Goal: Task Accomplishment & Management: Manage account settings

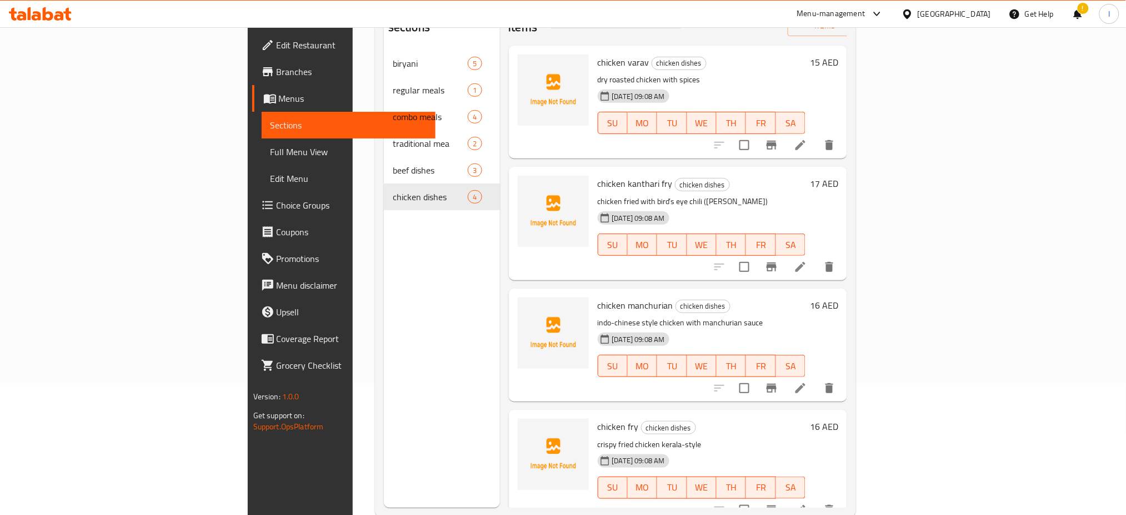
scroll to position [156, 0]
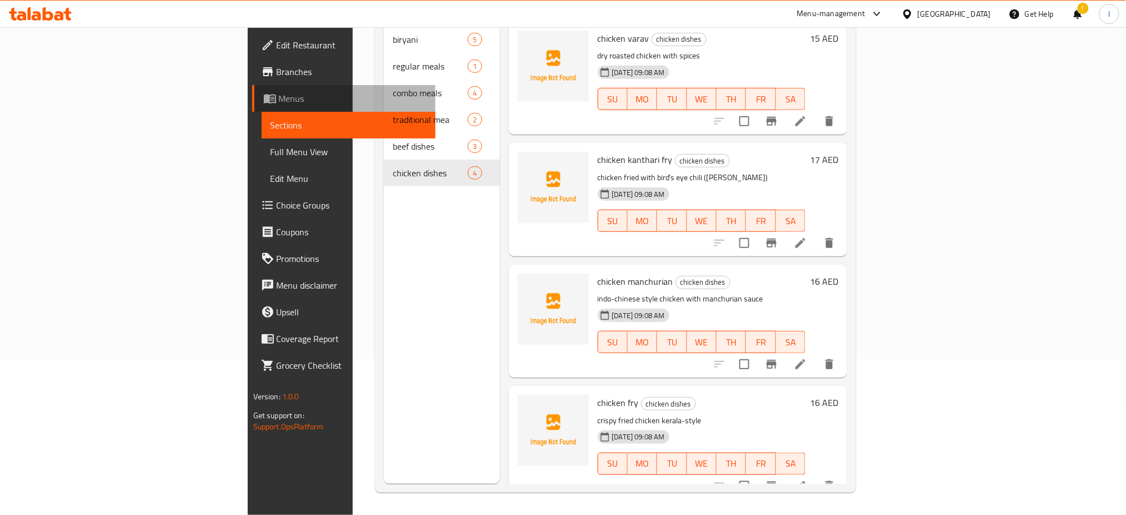
click at [279, 100] on span "Menus" at bounding box center [353, 98] width 148 height 13
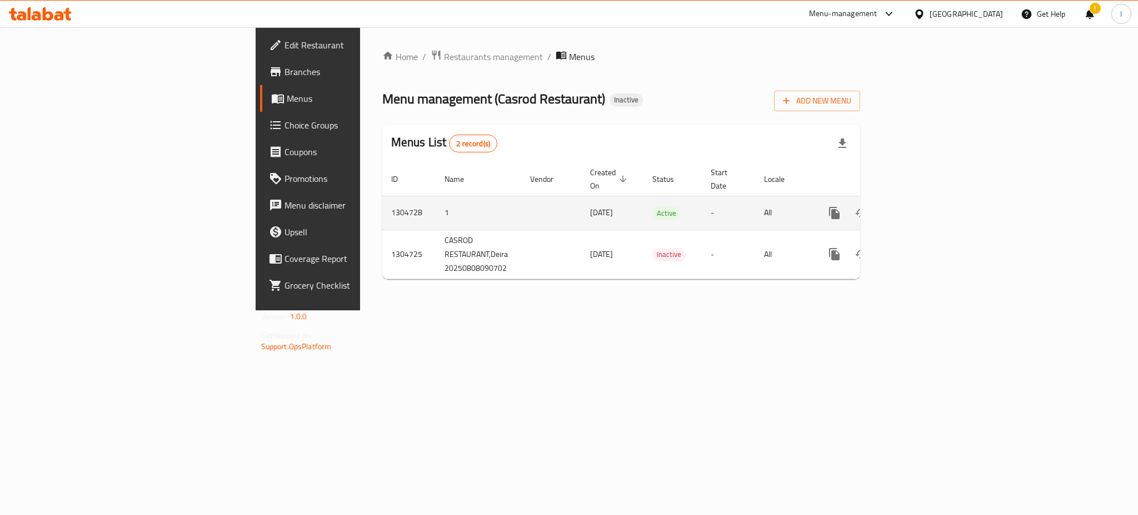
click at [382, 203] on td "1304728" at bounding box center [408, 213] width 53 height 34
copy td "1304728"
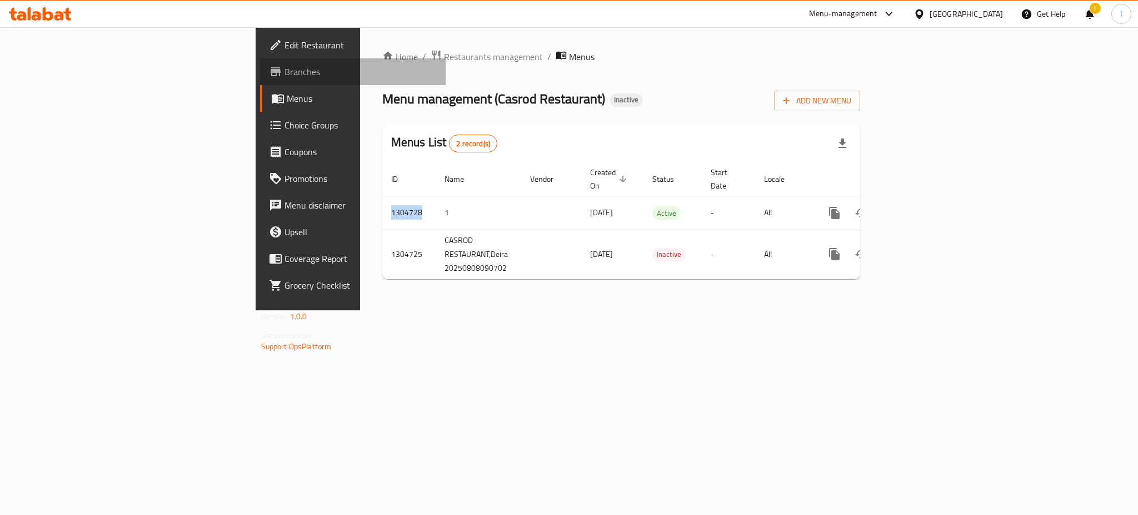
click at [285, 71] on span "Branches" at bounding box center [361, 71] width 152 height 13
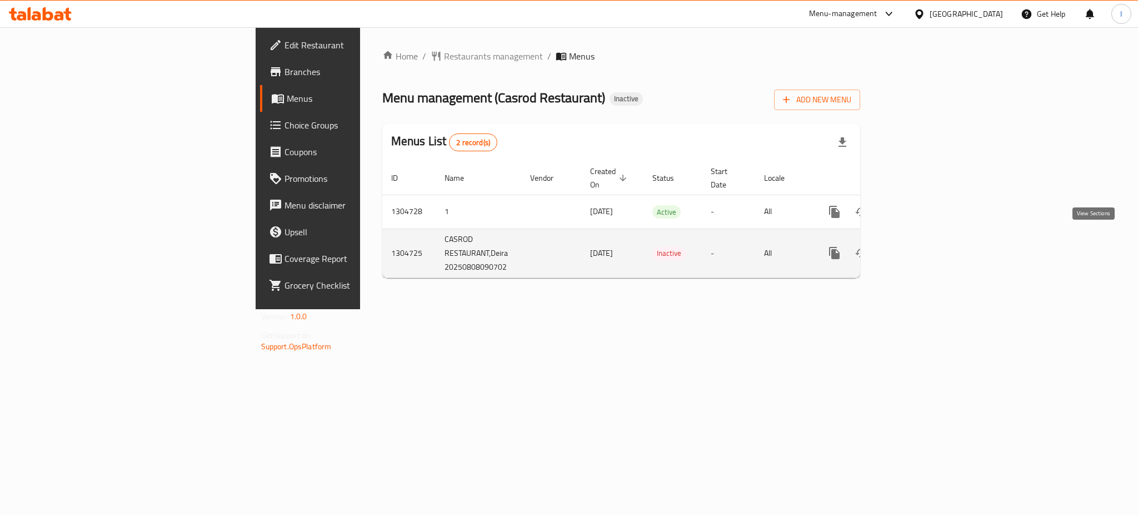
click at [920, 248] on icon "enhanced table" at bounding box center [915, 253] width 10 height 10
